Goal: Navigation & Orientation: Understand site structure

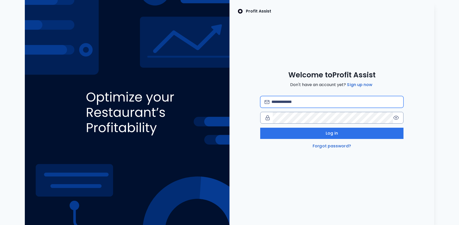
click at [276, 100] on input "email" at bounding box center [335, 101] width 128 height 11
type input "**********"
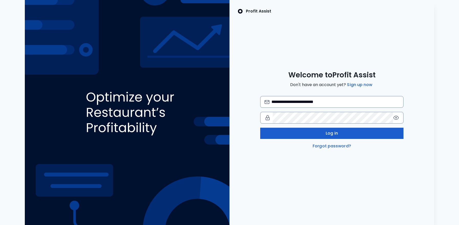
click at [315, 134] on button "Log in" at bounding box center [331, 133] width 143 height 11
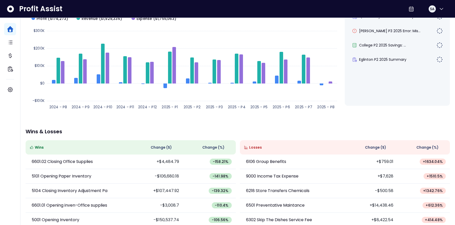
scroll to position [62, 0]
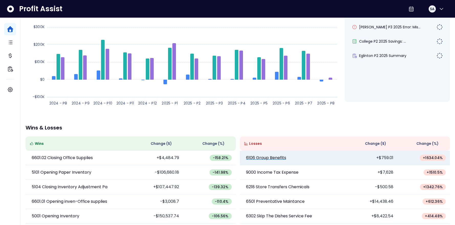
click at [269, 160] on p "6106 Group Benefits" at bounding box center [266, 158] width 40 height 6
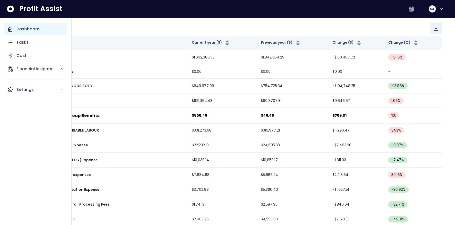
click at [22, 29] on p "Dashboard" at bounding box center [27, 29] width 23 height 6
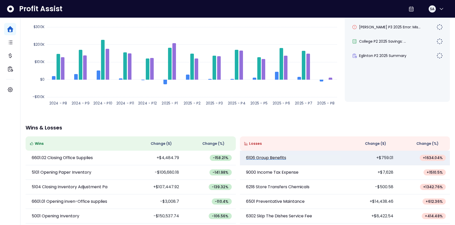
click at [259, 157] on p "6106 Group Benefits" at bounding box center [266, 158] width 40 height 6
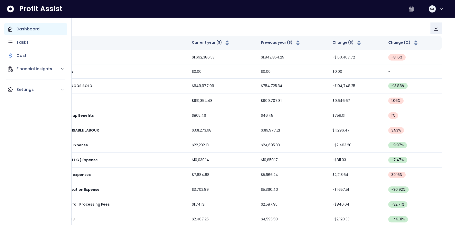
click at [21, 29] on p "Dashboard" at bounding box center [27, 29] width 23 height 6
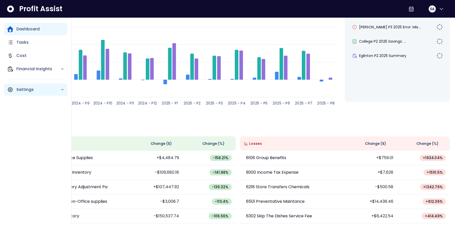
click at [59, 89] on p "Settings" at bounding box center [38, 90] width 44 height 6
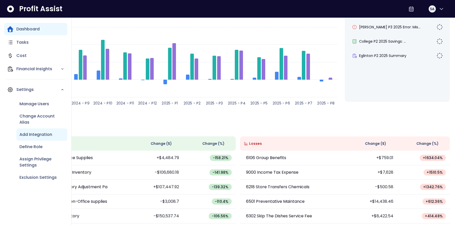
click at [38, 134] on p "Add Integration" at bounding box center [35, 135] width 33 height 6
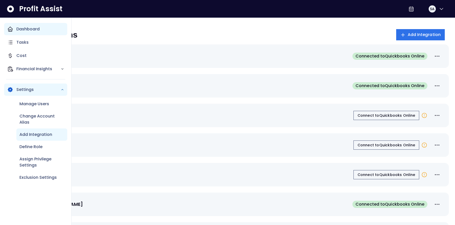
click at [23, 29] on p "Dashboard" at bounding box center [27, 29] width 23 height 6
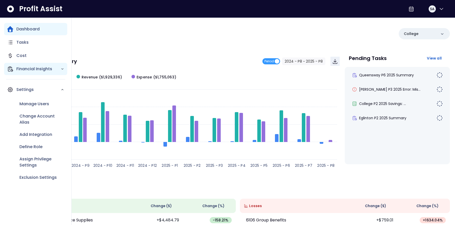
click at [62, 68] on polyline "Main navigation" at bounding box center [63, 68] width 2 height 1
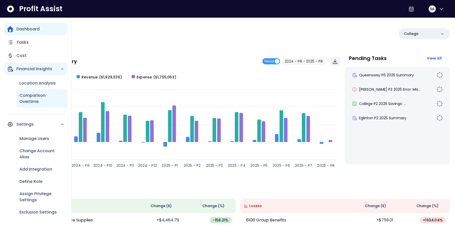
click at [34, 96] on p "Comparison Overtime" at bounding box center [41, 99] width 45 height 12
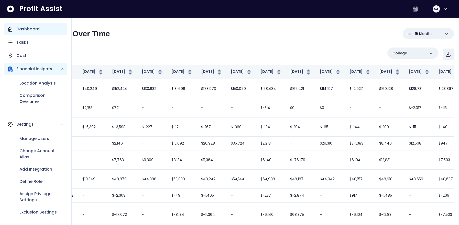
click at [27, 29] on p "Dashboard" at bounding box center [27, 29] width 23 height 6
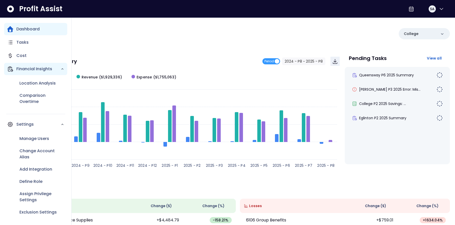
click at [12, 29] on icon "Main navigation" at bounding box center [10, 29] width 6 height 6
